Goal: Information Seeking & Learning: Learn about a topic

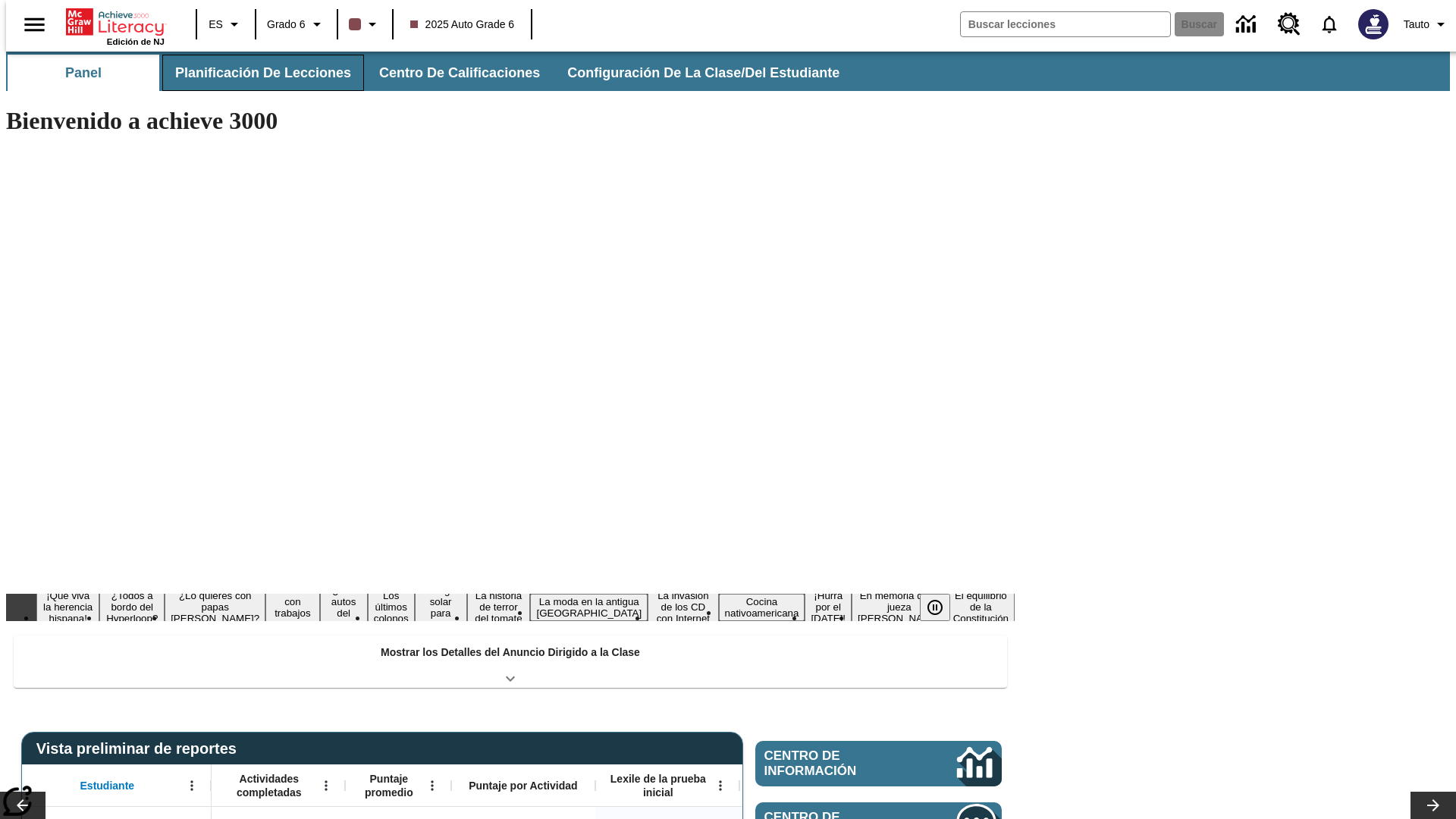
click at [254, 72] on button "Planificación de lecciones" at bounding box center [263, 72] width 201 height 36
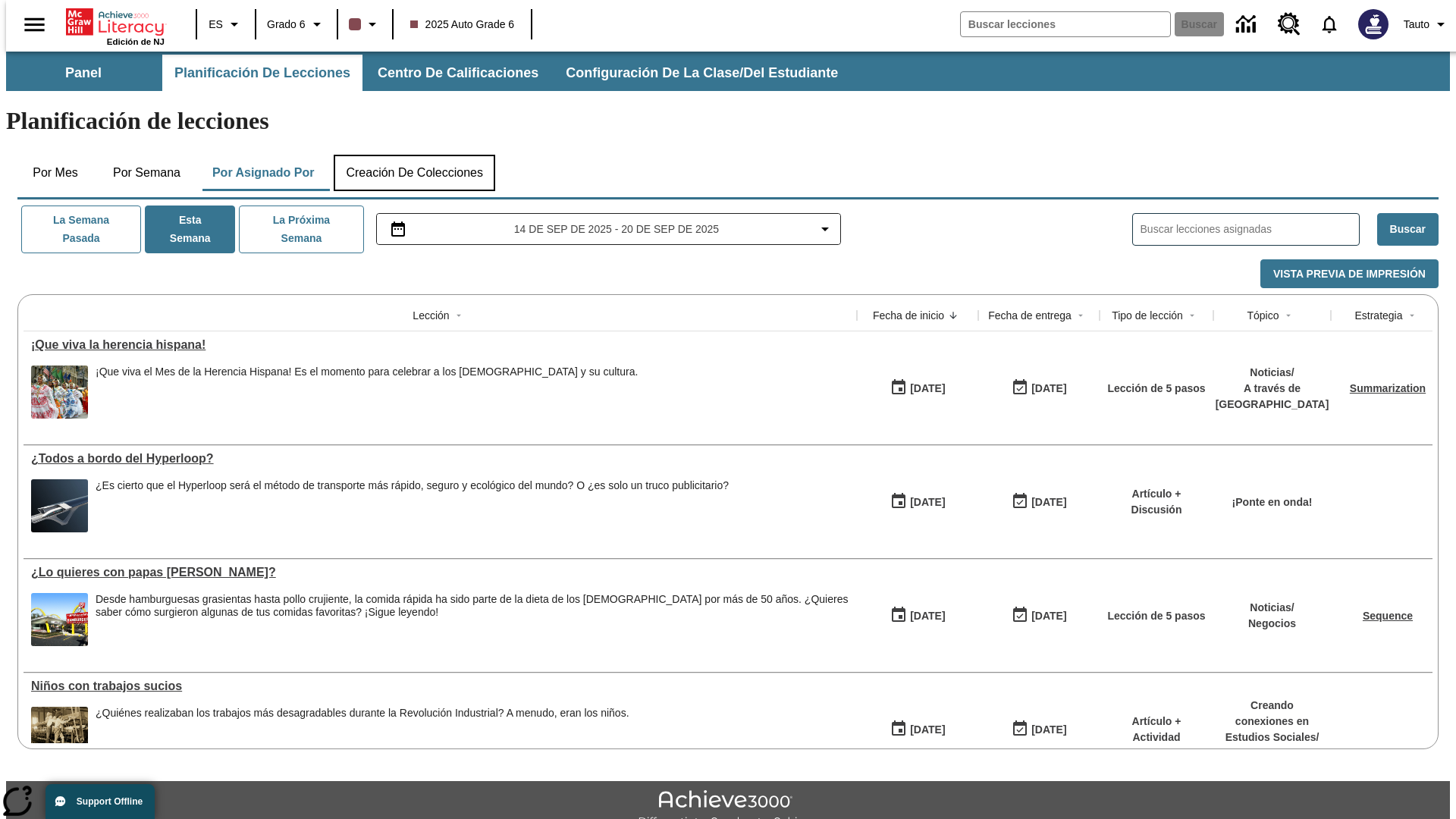
click at [414, 155] on button "Creación de colecciones" at bounding box center [414, 172] width 162 height 36
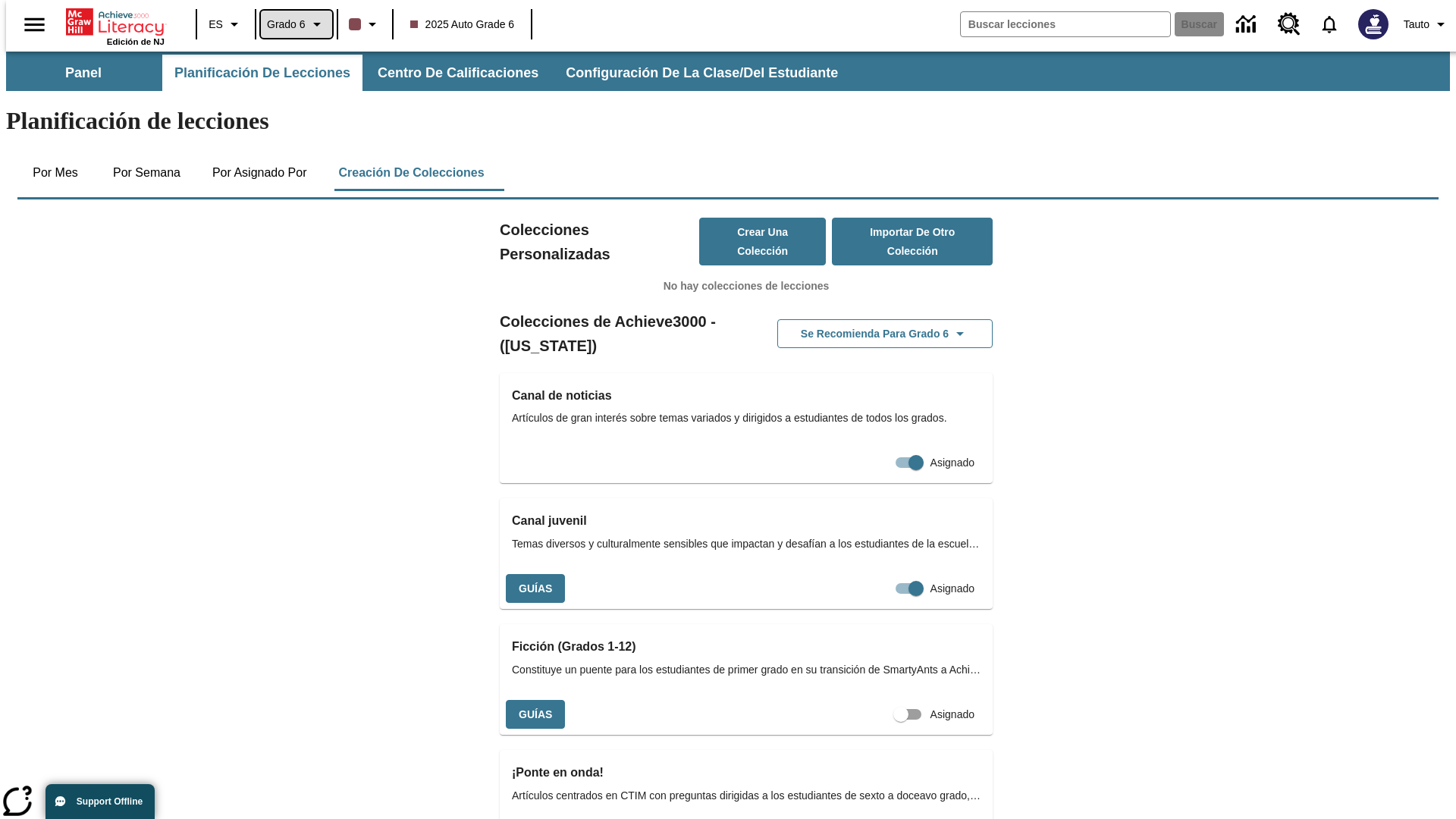
click at [292, 24] on span "Grado 6" at bounding box center [286, 25] width 39 height 16
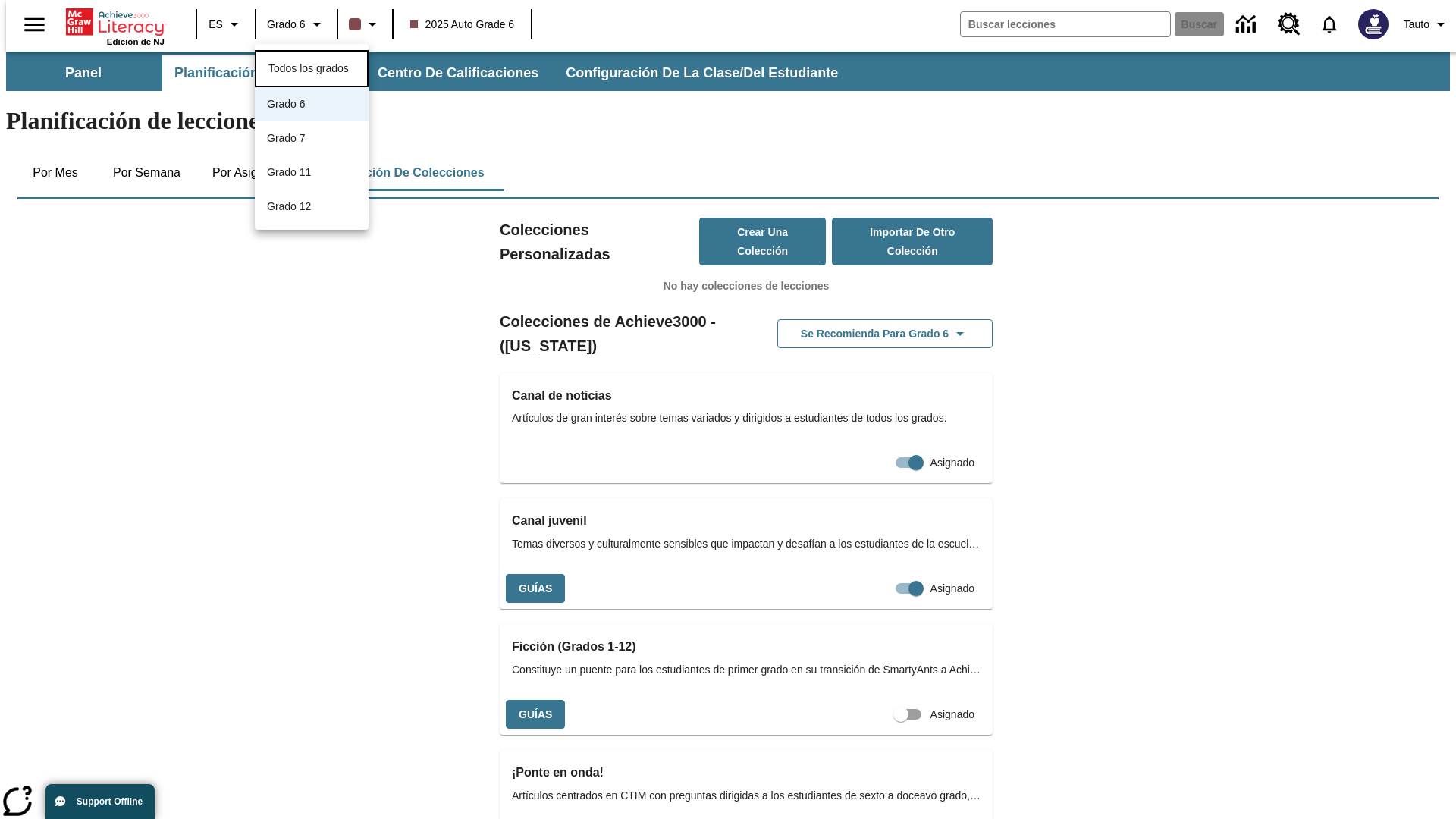
click at [312, 67] on span "Todos los grados" at bounding box center [308, 68] width 81 height 12
